Goal: Obtain resource: Obtain resource

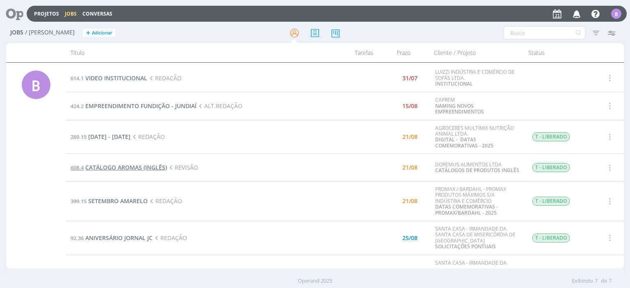
click at [137, 166] on span "CATÁLOGO AROMAS (INGLÊS)" at bounding box center [126, 168] width 82 height 8
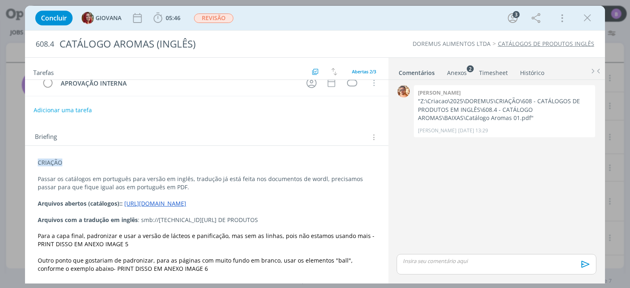
scroll to position [50, 0]
click at [182, 200] on link "[URL][DOMAIN_NAME]" at bounding box center [155, 204] width 62 height 8
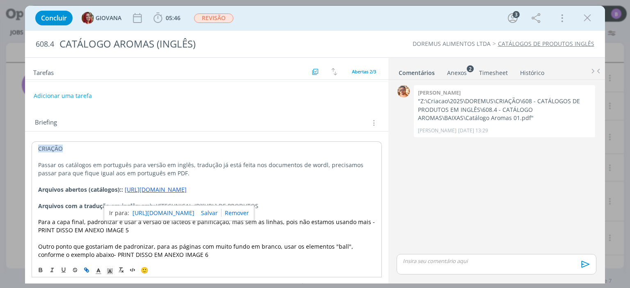
click at [181, 213] on link "[URL][DOMAIN_NAME]" at bounding box center [164, 213] width 62 height 11
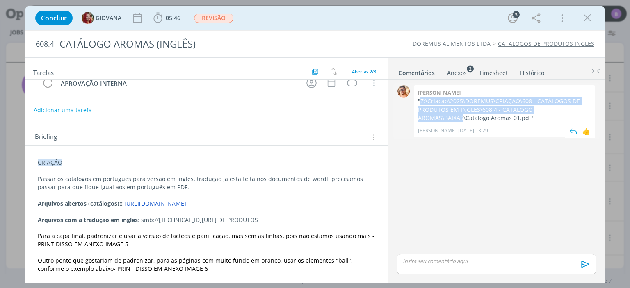
drag, startPoint x: 421, startPoint y: 99, endPoint x: 463, endPoint y: 118, distance: 46.1
click at [463, 118] on p ""Z:\Criacao\2025\DOREMUS\CRIAÇÃO\608 - CATÁLOGOS DE PRODUTOS EM INGLÊS\608.4 - …" at bounding box center [504, 109] width 173 height 25
copy p "Z:\Criacao\2025\DOREMUS\CRIAÇÃO\608 - CATÁLOGOS DE PRODUTOS EM INGLÊS\608.4 - C…"
click at [524, 243] on div "0 [PERSON_NAME] "Z:\Criacao\2025\DOREMUS\CRIAÇÃO\608 - CATÁLOGOS DE PRODUTOS EM…" at bounding box center [496, 167] width 206 height 169
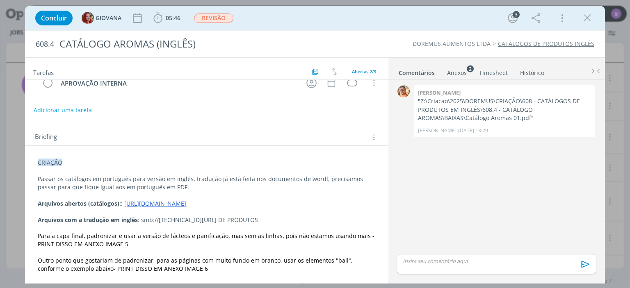
click at [448, 70] on div "Anexos 2" at bounding box center [457, 73] width 20 height 8
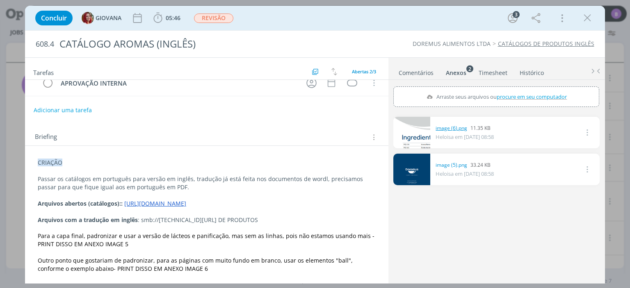
click at [453, 127] on link "image (6).png" at bounding box center [452, 128] width 32 height 7
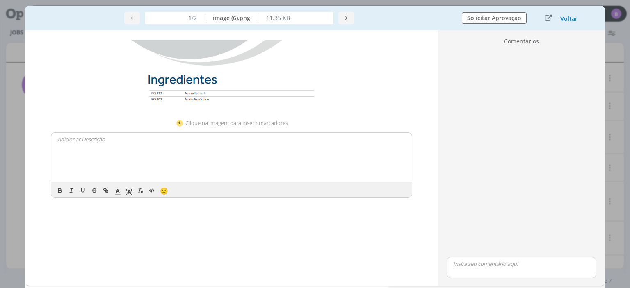
scroll to position [46, 0]
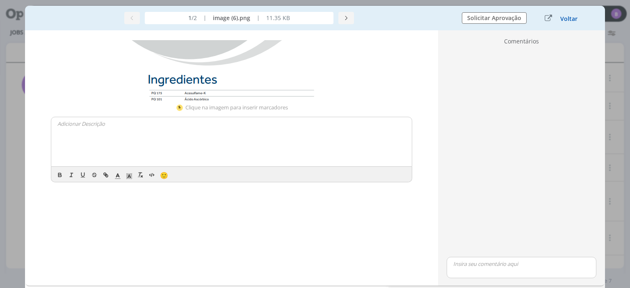
click at [566, 16] on button "Voltar" at bounding box center [569, 19] width 18 height 7
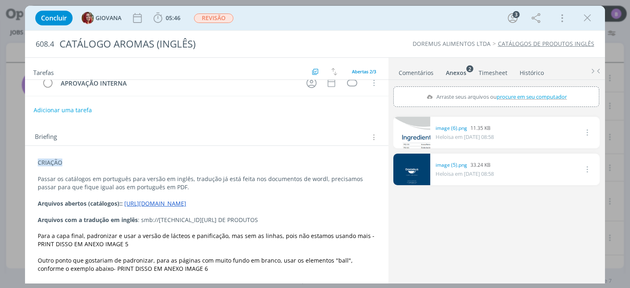
scroll to position [50, 0]
